Goal: Information Seeking & Learning: Learn about a topic

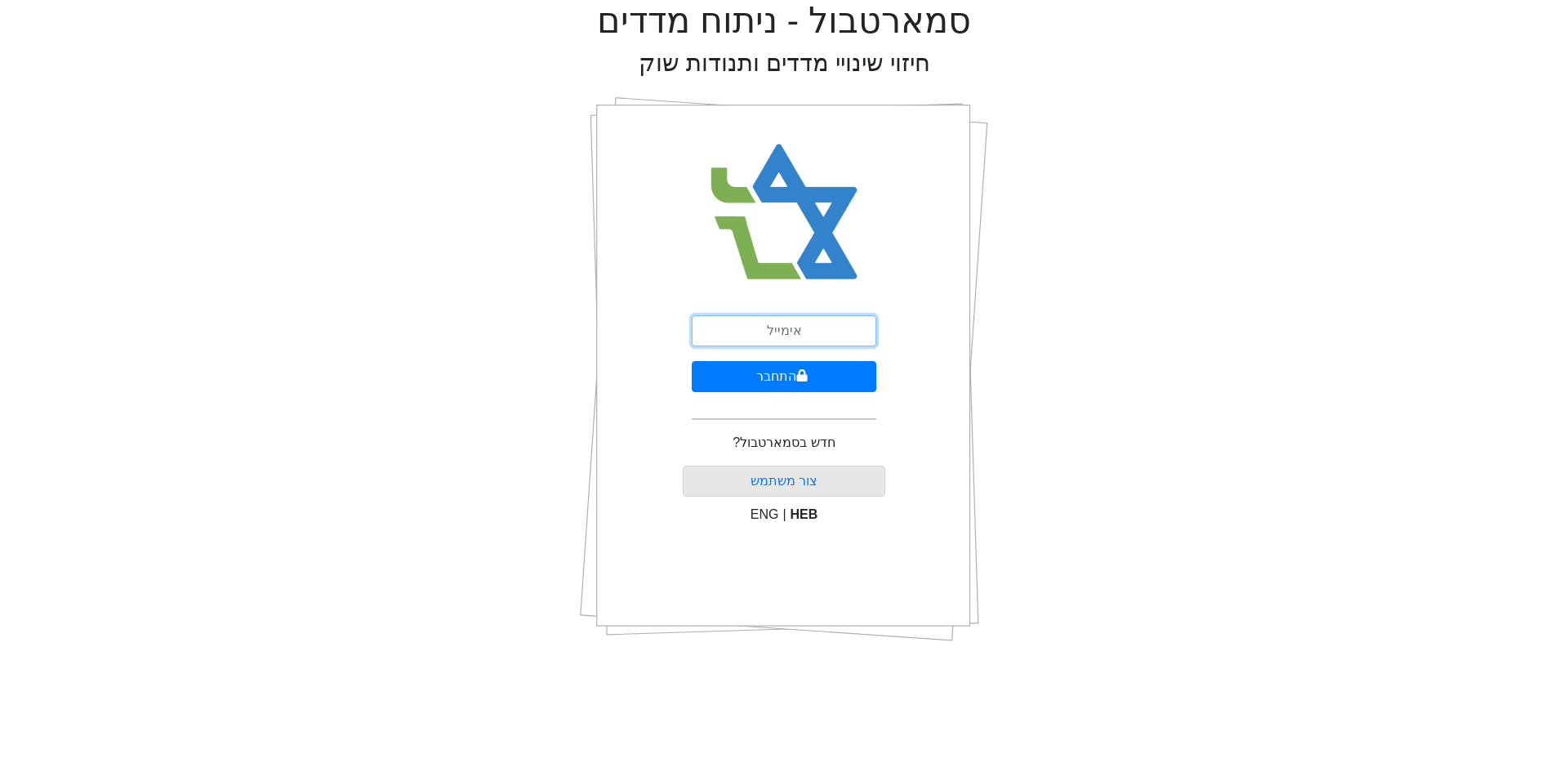
click at [784, 317] on input "email" at bounding box center [784, 330] width 185 height 31
type input "[EMAIL_ADDRESS][DOMAIN_NAME]"
click at [692, 361] on button "התחבר" at bounding box center [784, 376] width 185 height 31
drag, startPoint x: 997, startPoint y: 331, endPoint x: 986, endPoint y: 336, distance: 12.1
click at [997, 331] on div "סמארטבול - ניתוח מדדים חיזוי שינויי מדדים ותנודות שוק התחבר שכחתי סיסמה" at bounding box center [784, 327] width 1544 height 656
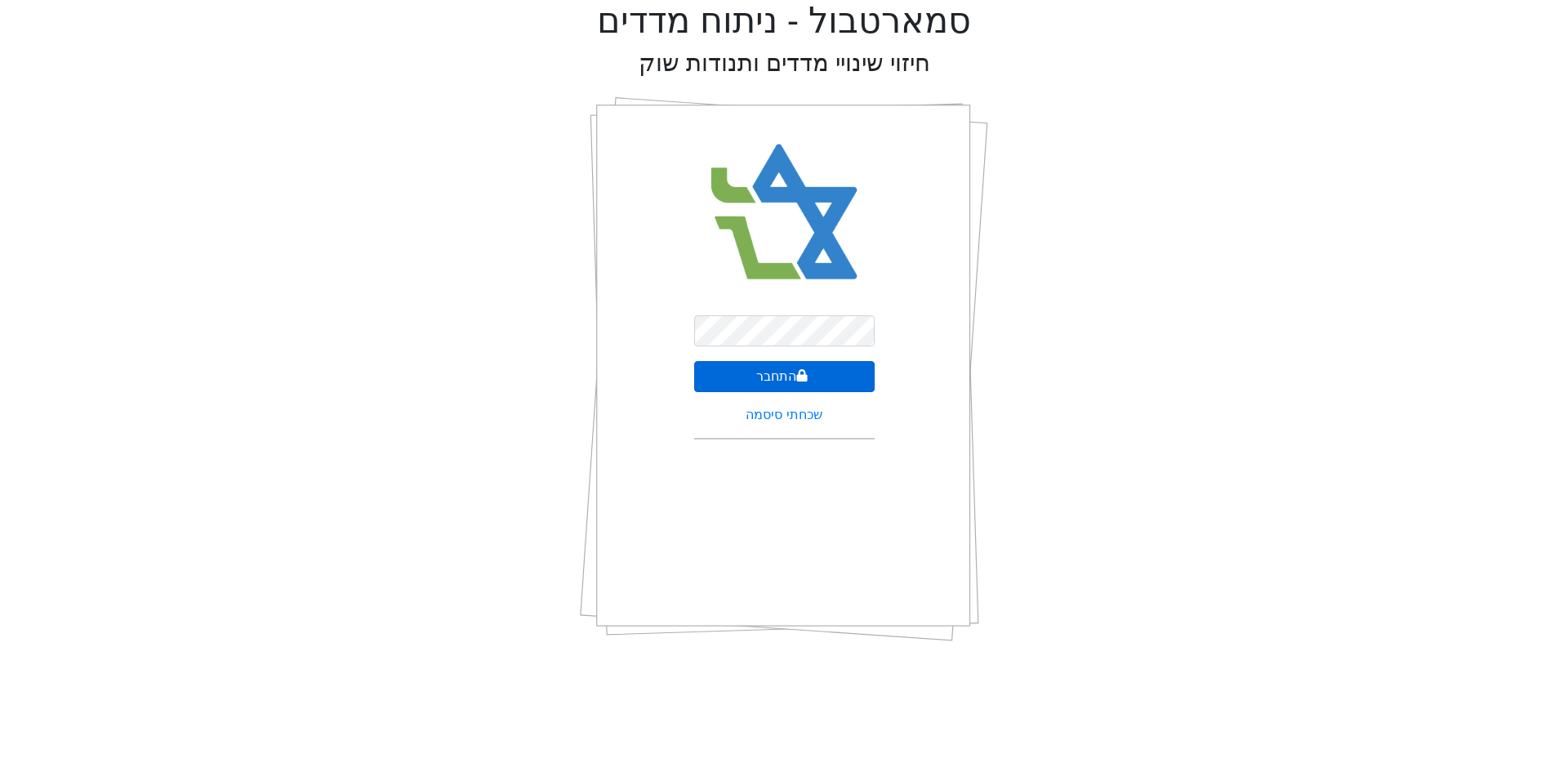
click at [831, 375] on button "התחבר" at bounding box center [784, 376] width 181 height 31
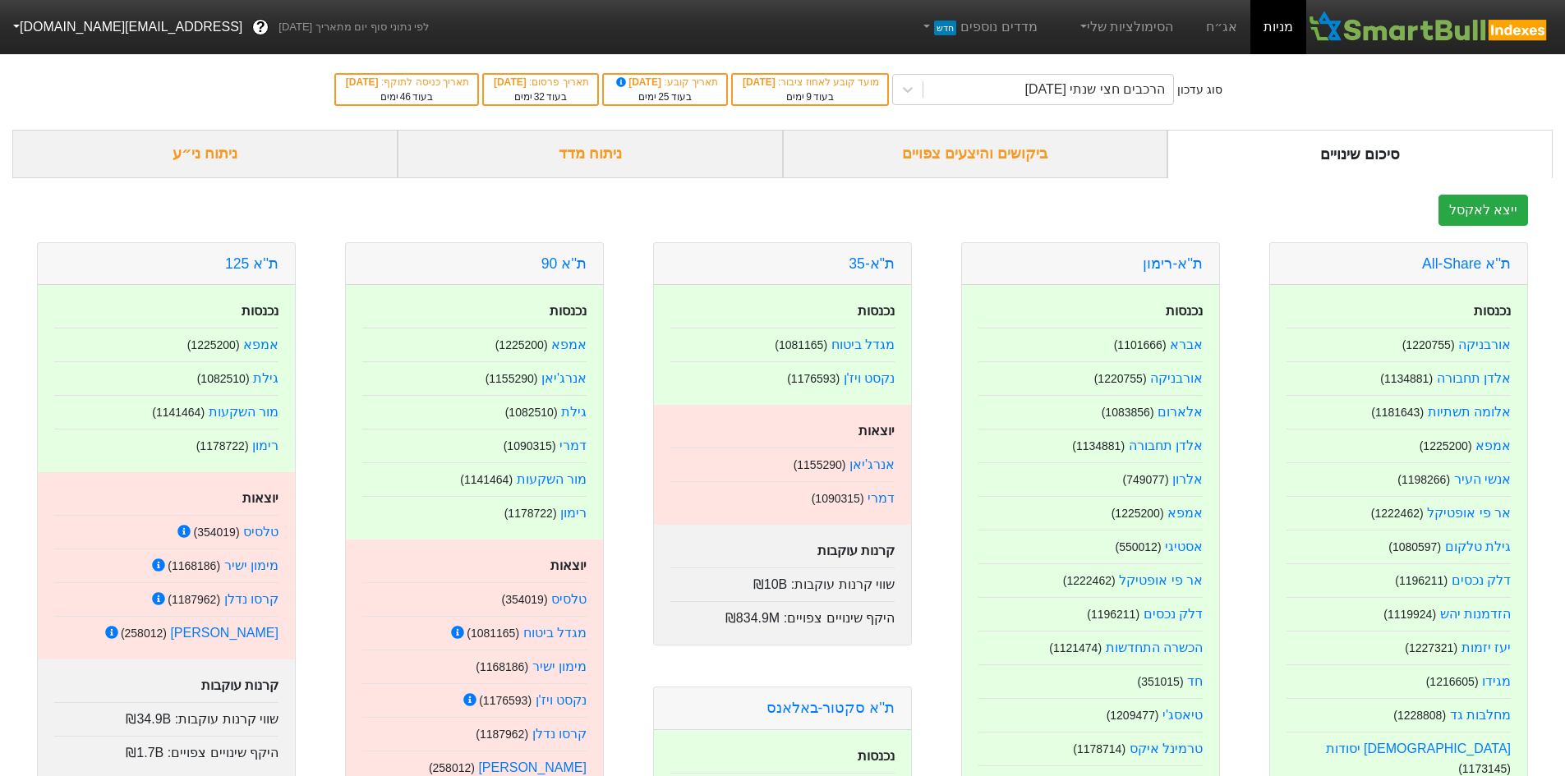
click at [645, 163] on div "ניתוח מדד" at bounding box center [590, 154] width 385 height 48
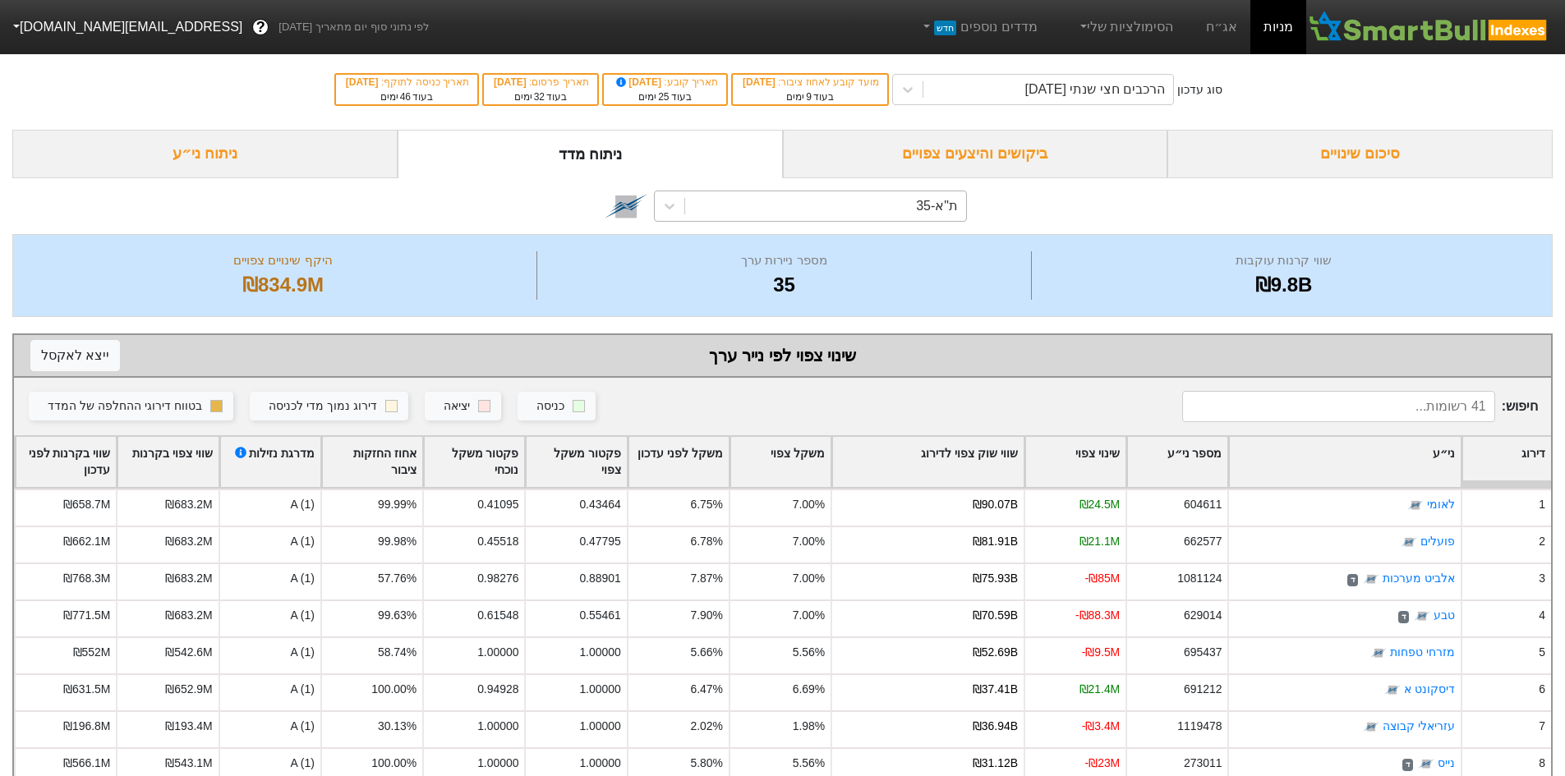
click at [884, 221] on div "ת"א-35" at bounding box center [810, 206] width 313 height 31
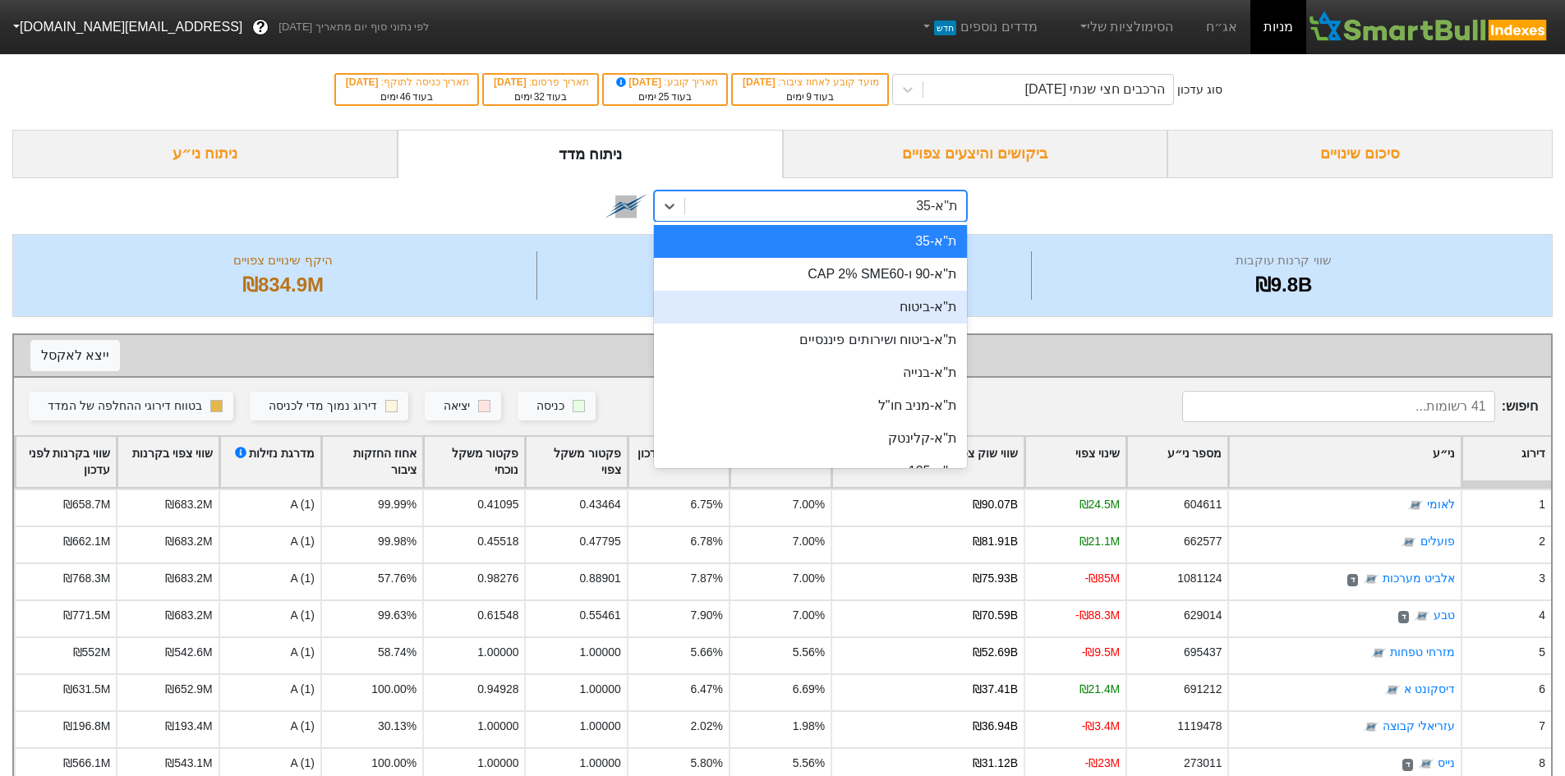
click at [909, 302] on div "ת"א-ביטוח" at bounding box center [810, 307] width 313 height 33
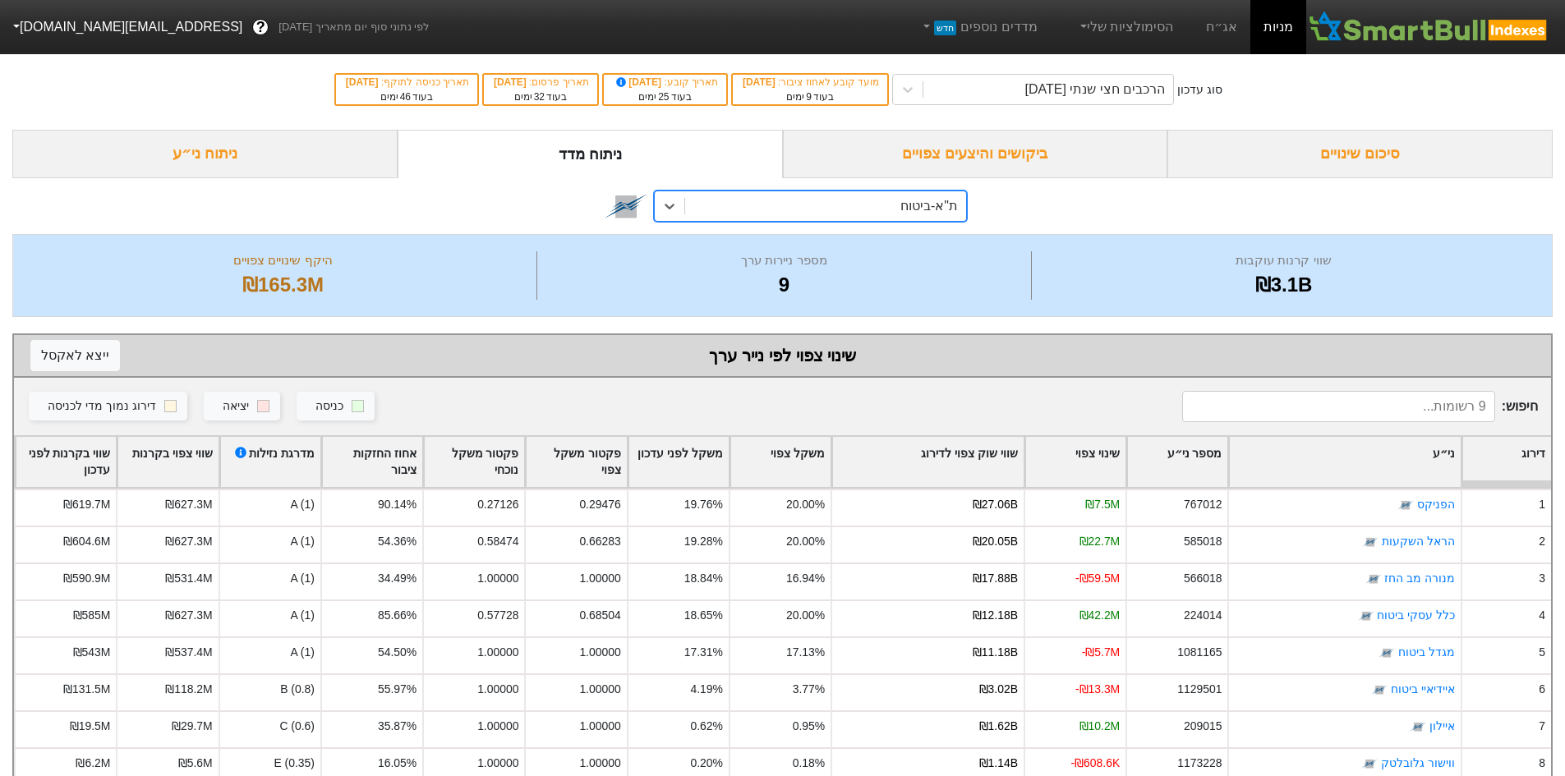
click at [886, 207] on div "ת"א-ביטוח" at bounding box center [825, 206] width 281 height 30
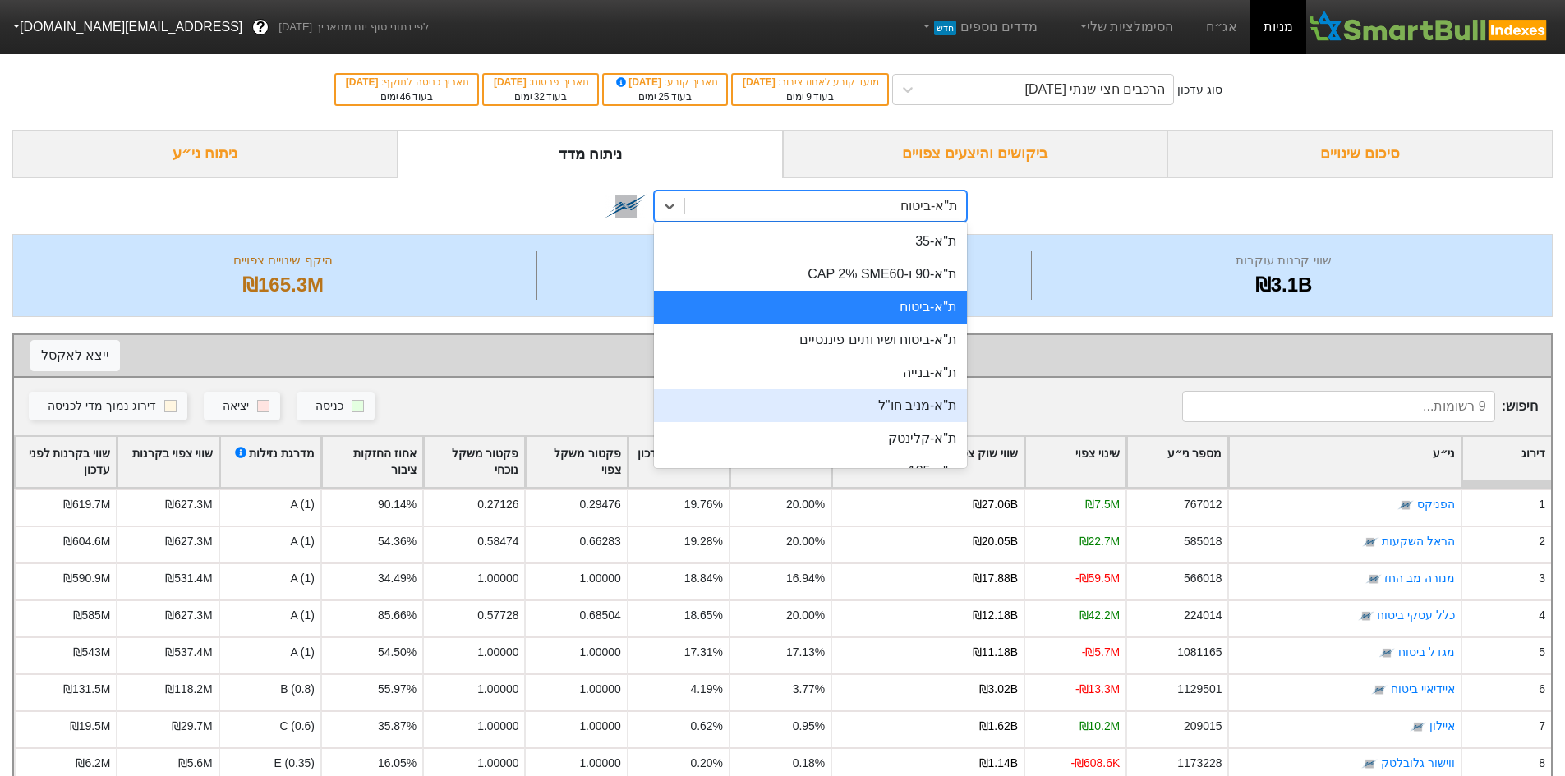
scroll to position [109, 0]
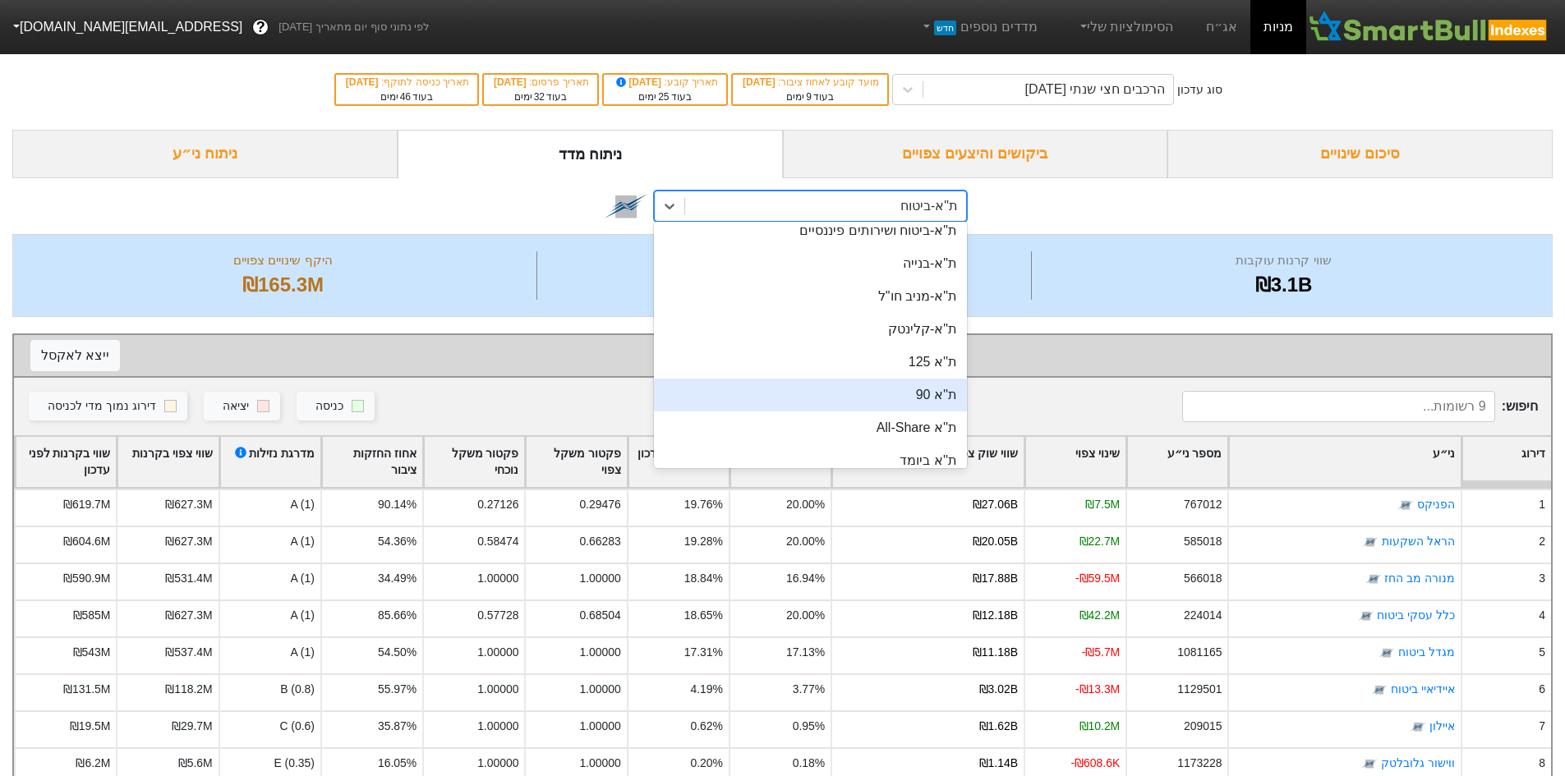
click at [919, 382] on div "ת''א 90" at bounding box center [810, 395] width 313 height 33
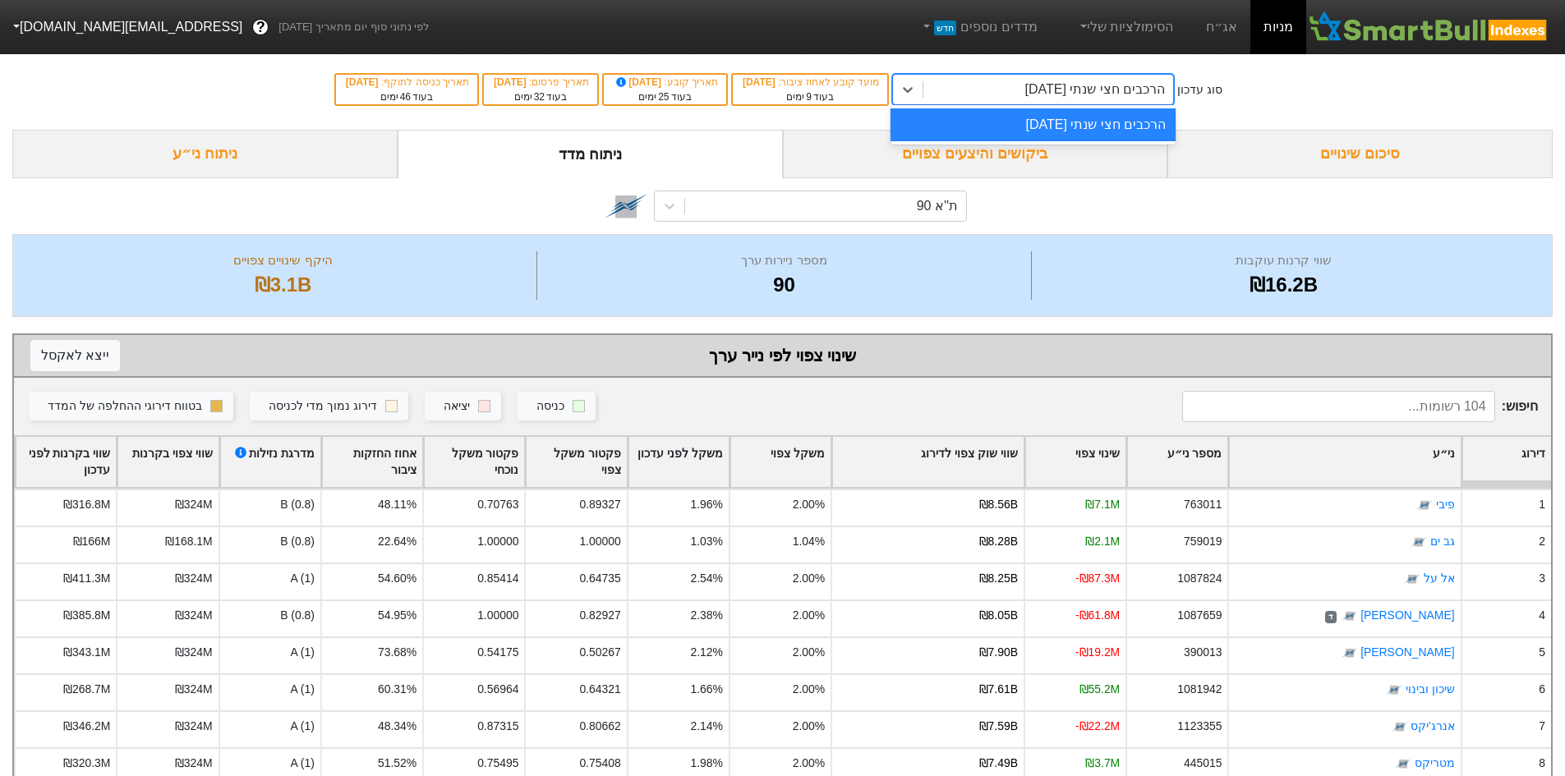
click at [999, 85] on div "הרכבים חצי שנתי [DATE]" at bounding box center [1048, 90] width 250 height 30
click at [1316, 94] on div "סוג עדכון option הרכבים חצי שנתי [DATE] focused, 1 of 1. 1 result available. Us…" at bounding box center [782, 89] width 1565 height 81
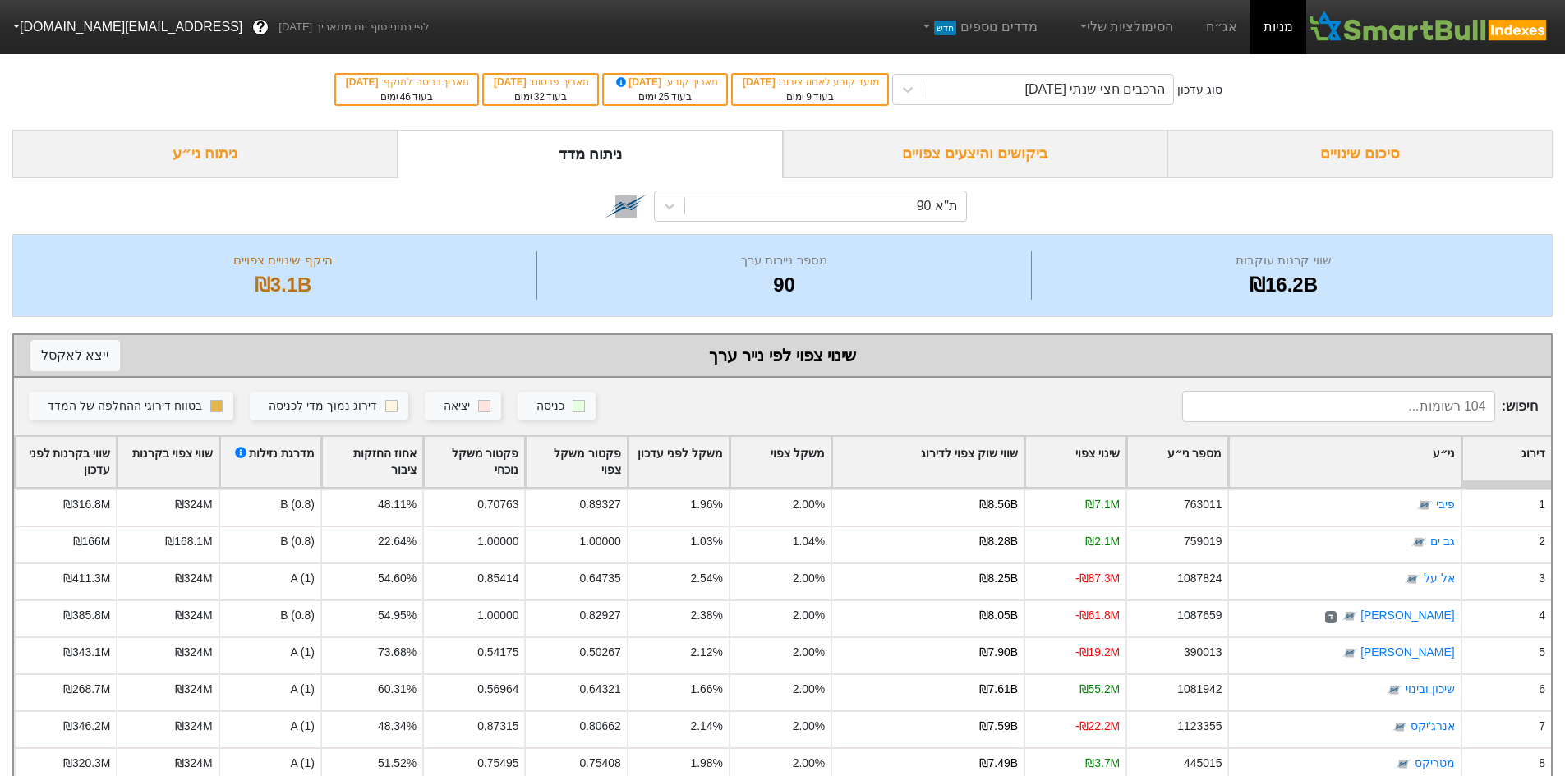
scroll to position [318, 0]
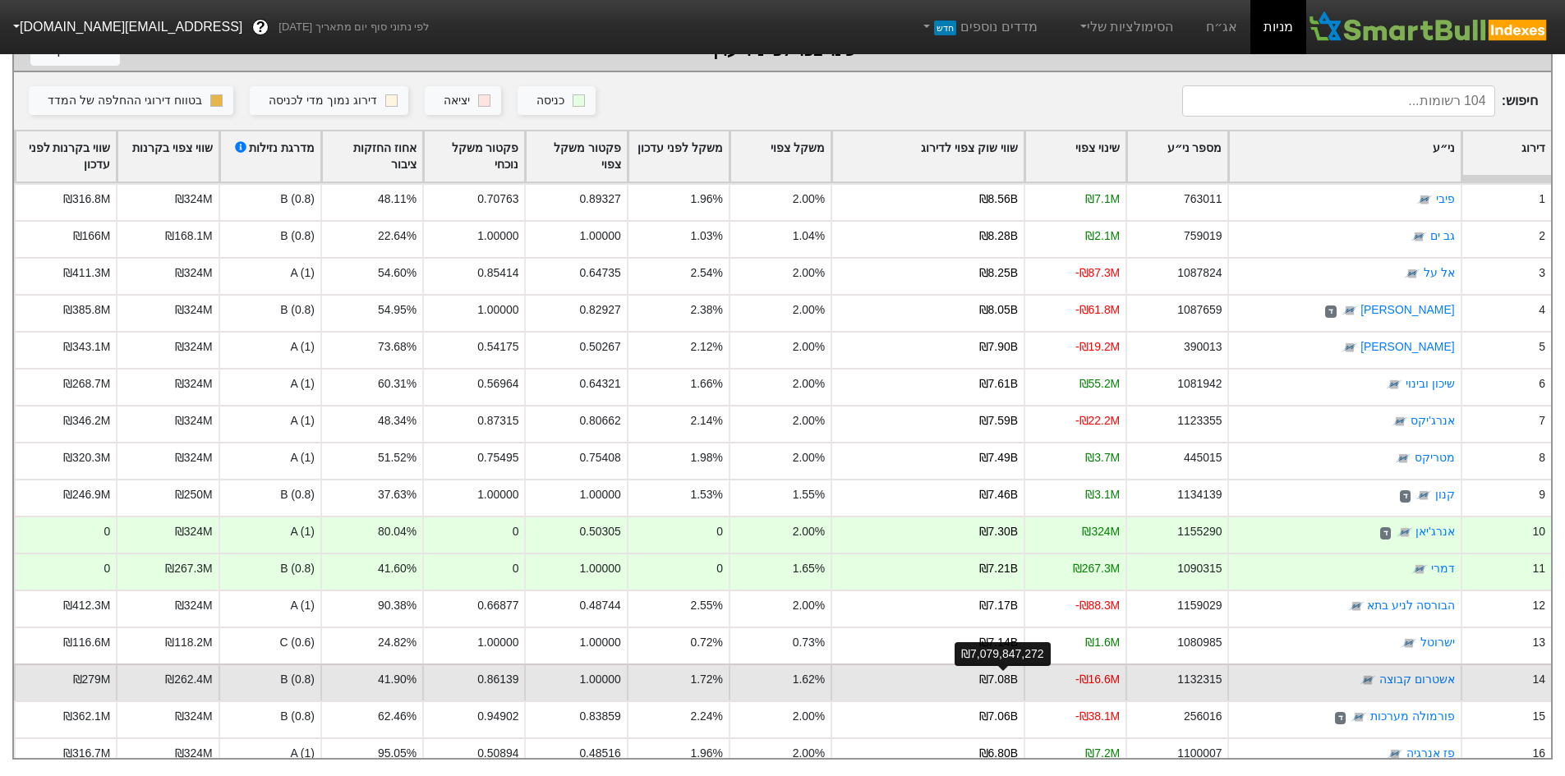
click at [1003, 671] on div "₪7.08B" at bounding box center [998, 679] width 39 height 17
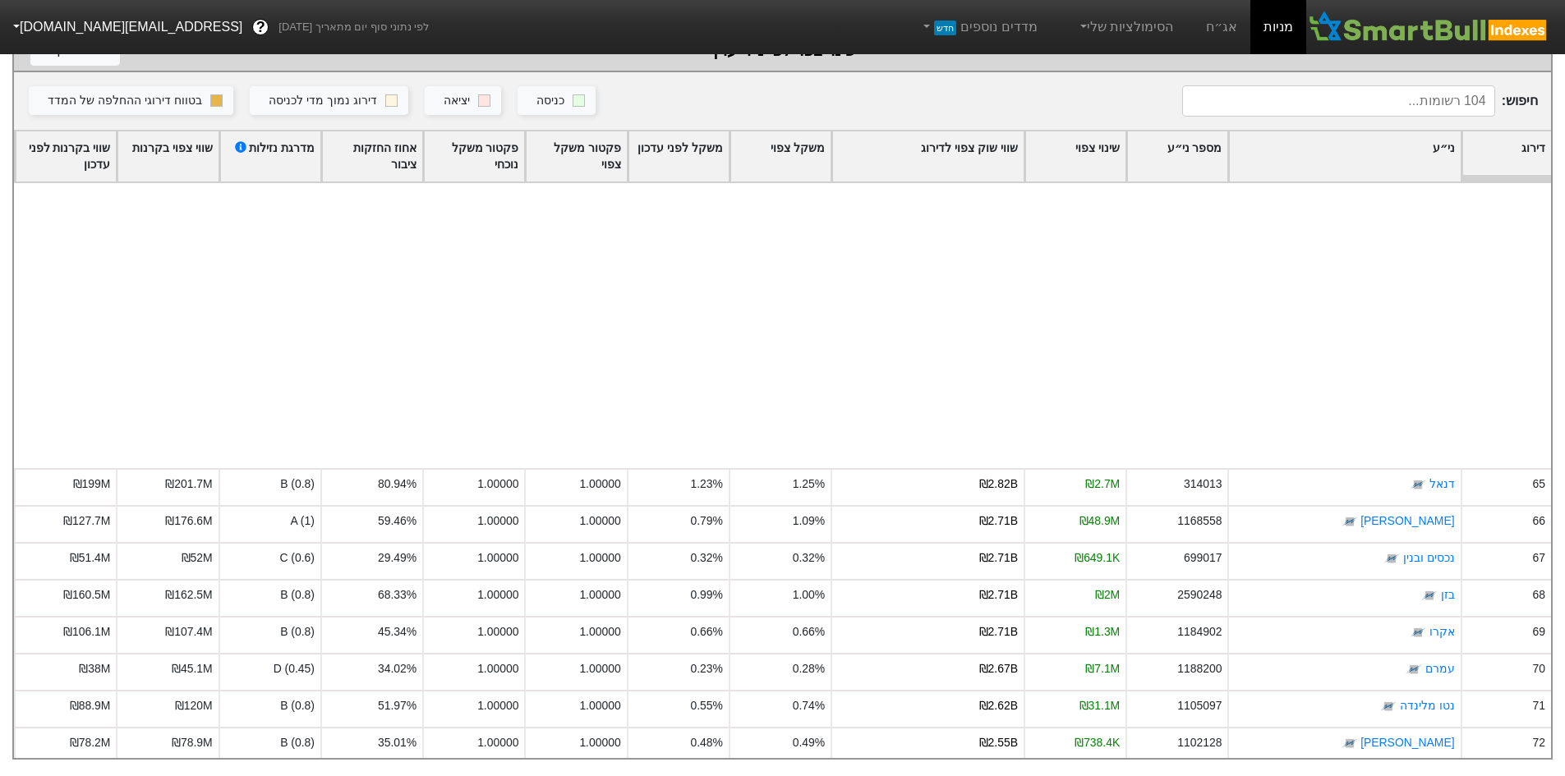
scroll to position [3270, 0]
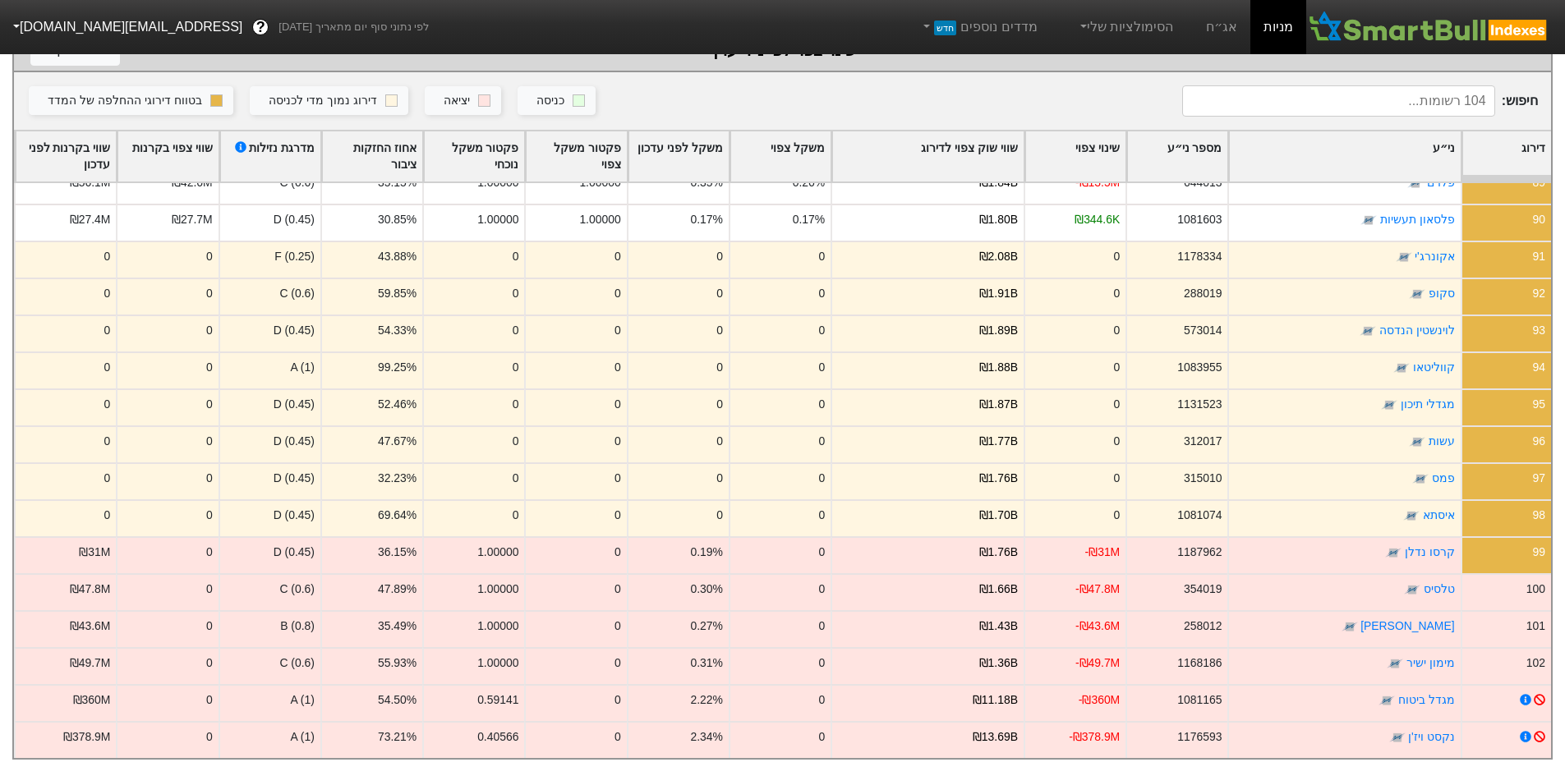
click at [1449, 94] on input at bounding box center [1338, 100] width 313 height 31
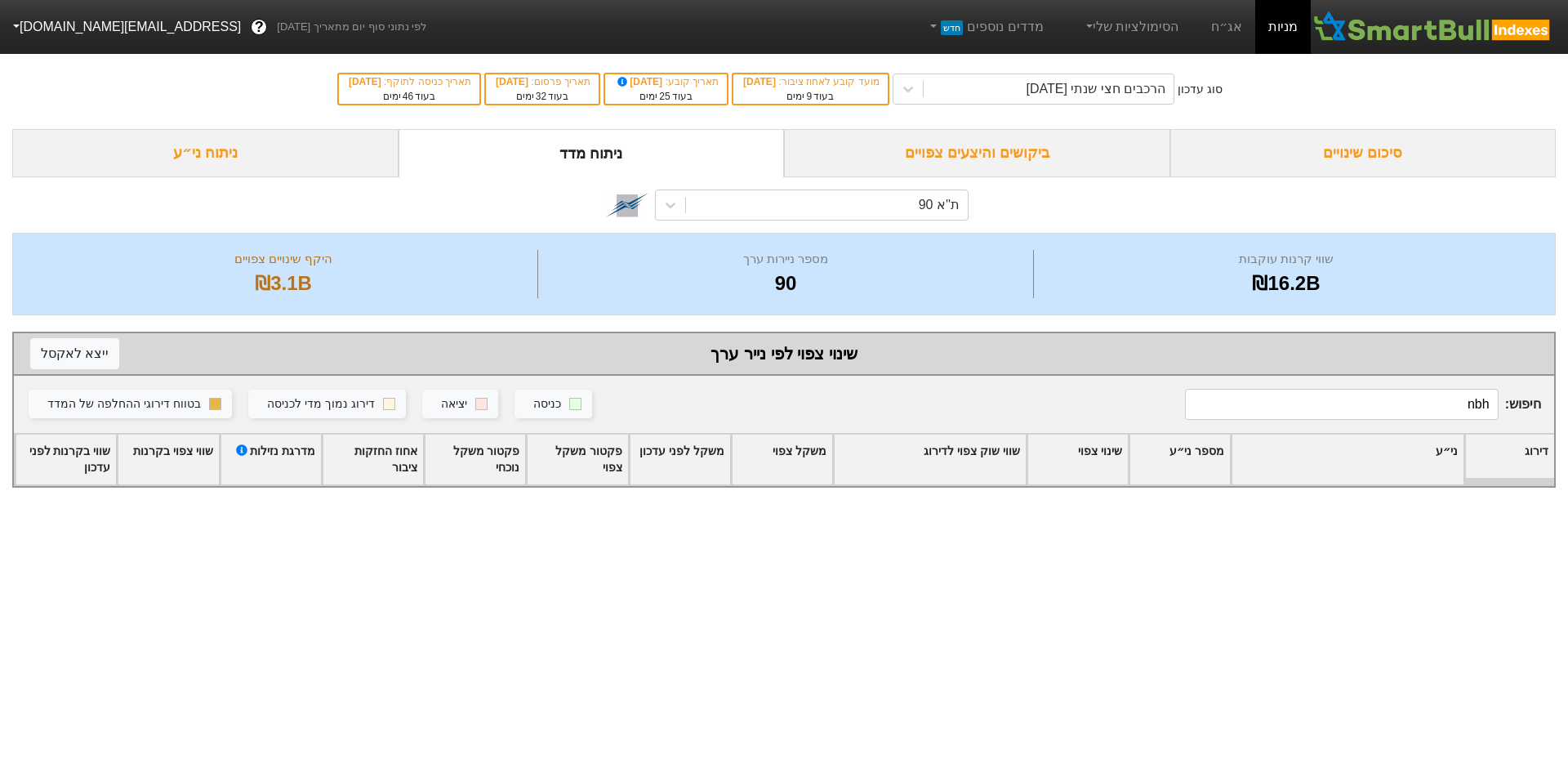
click at [1456, 409] on input "nbh" at bounding box center [1341, 404] width 313 height 31
type input "מ"
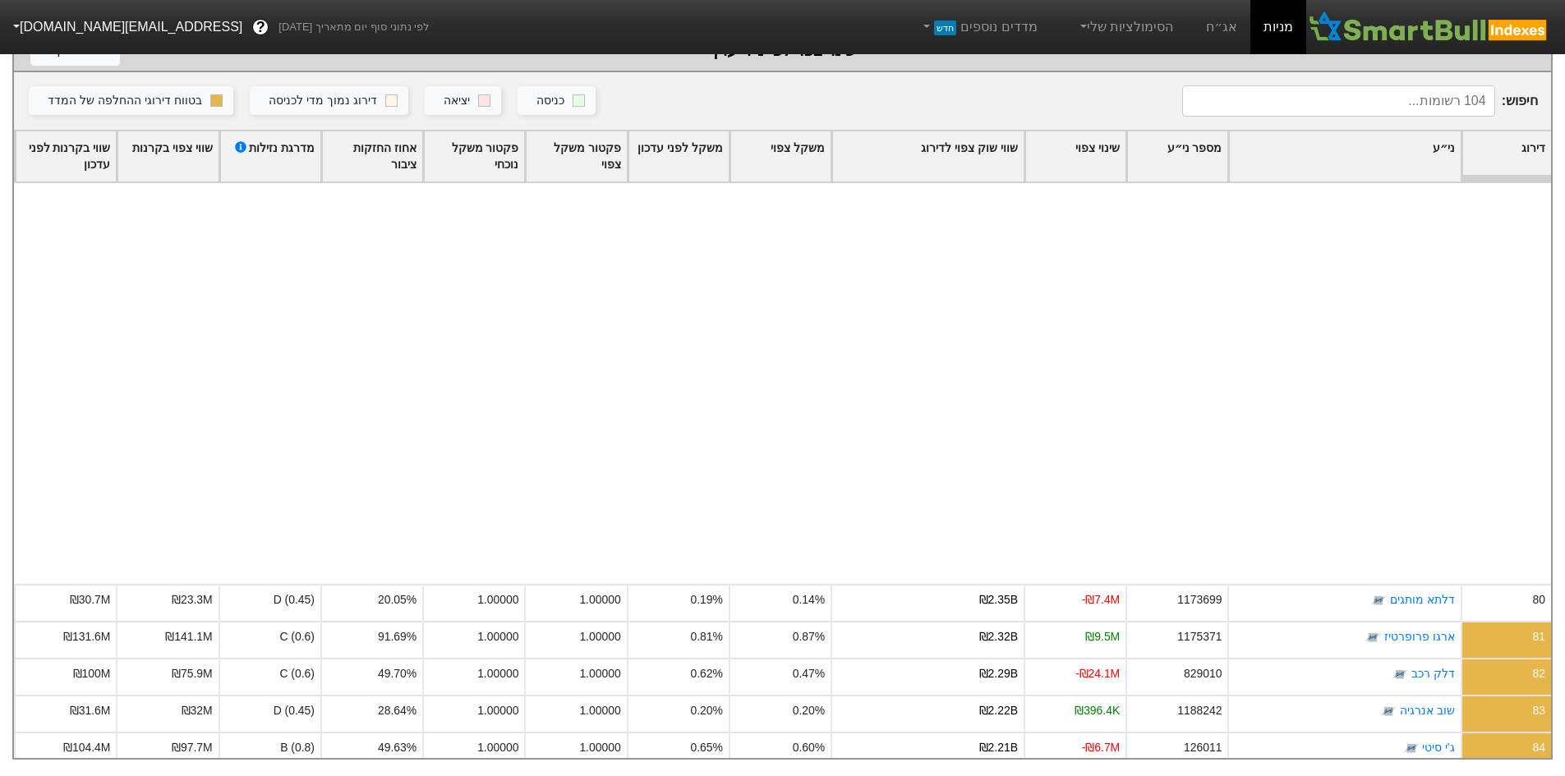
scroll to position [3270, 0]
